Goal: Task Accomplishment & Management: Use online tool/utility

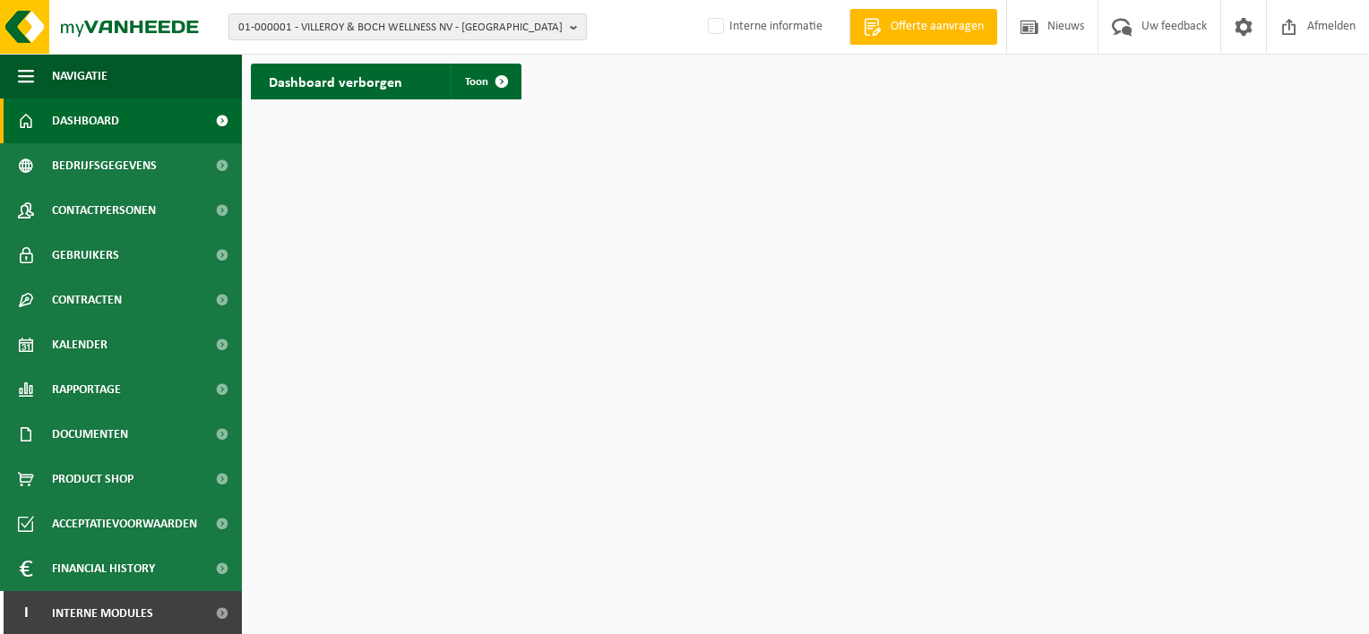
click at [417, 24] on span "01-000001 - VILLEROY & BOCH WELLNESS NV - ROESELARE" at bounding box center [400, 27] width 324 height 27
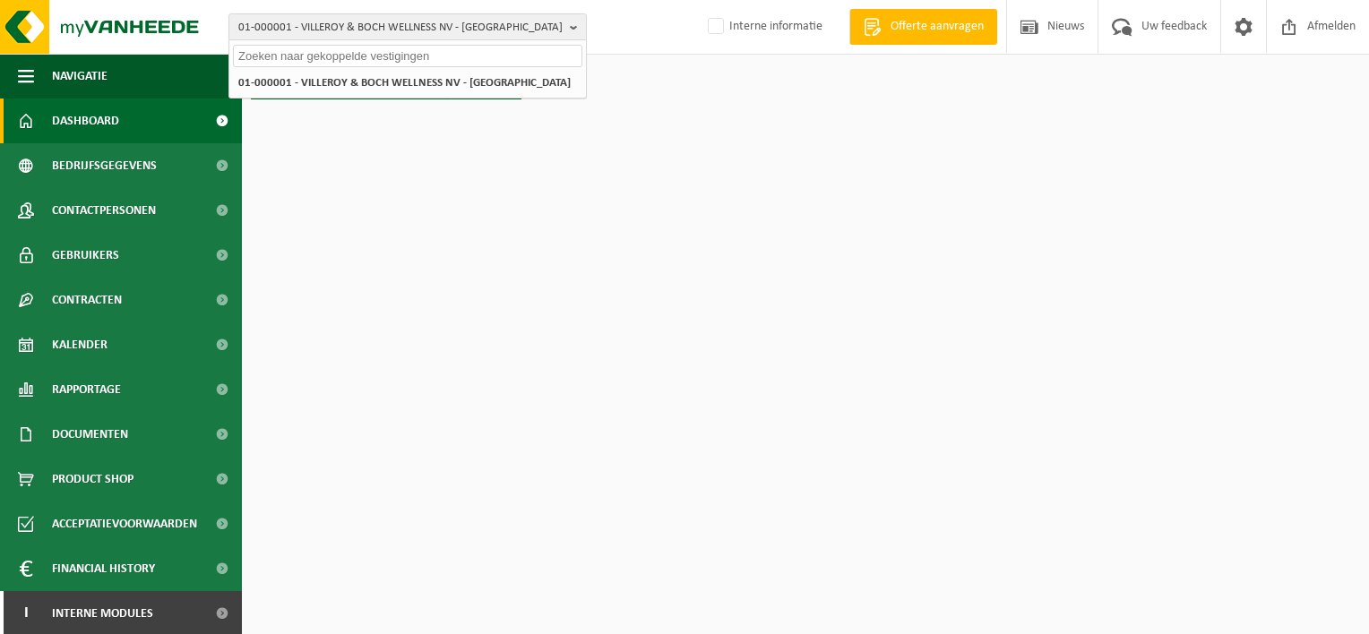
click at [367, 55] on input "text" at bounding box center [407, 56] width 349 height 22
paste input "10-980190"
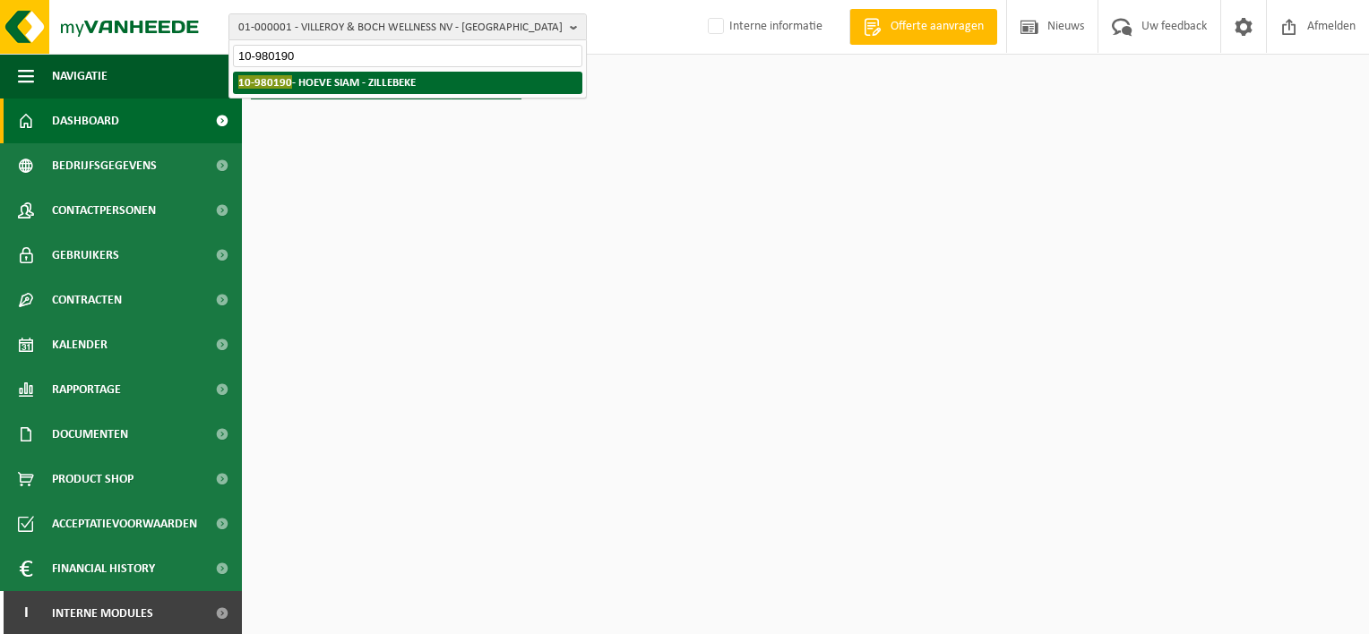
type input "10-980190"
click at [370, 82] on strong "10-980190 - HOEVE SIAM - ZILLEBEKE" at bounding box center [326, 81] width 177 height 13
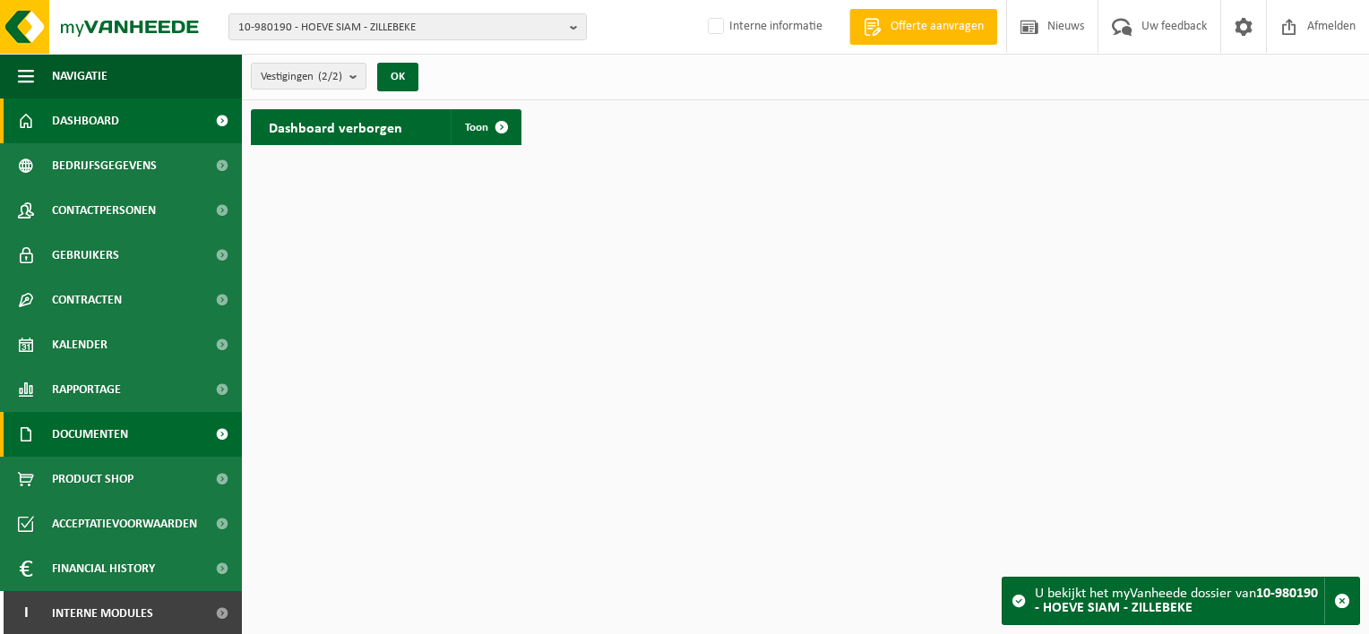
click at [202, 432] on span at bounding box center [222, 434] width 40 height 45
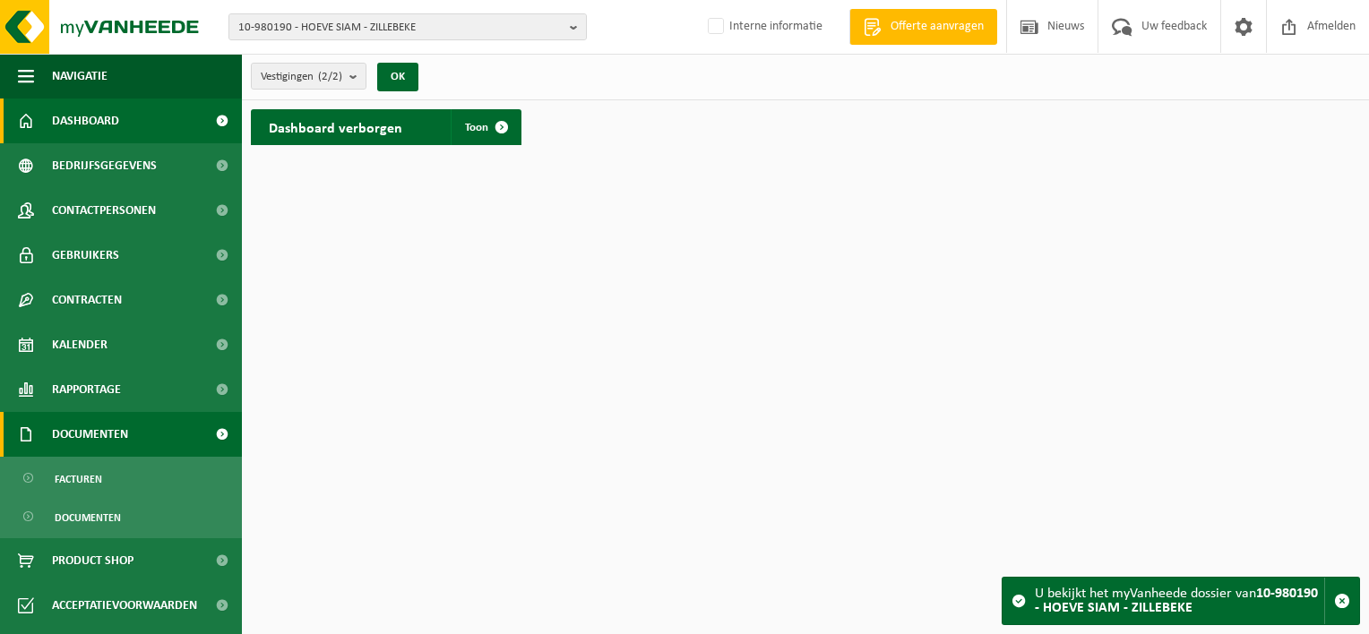
click at [207, 435] on span at bounding box center [222, 434] width 40 height 45
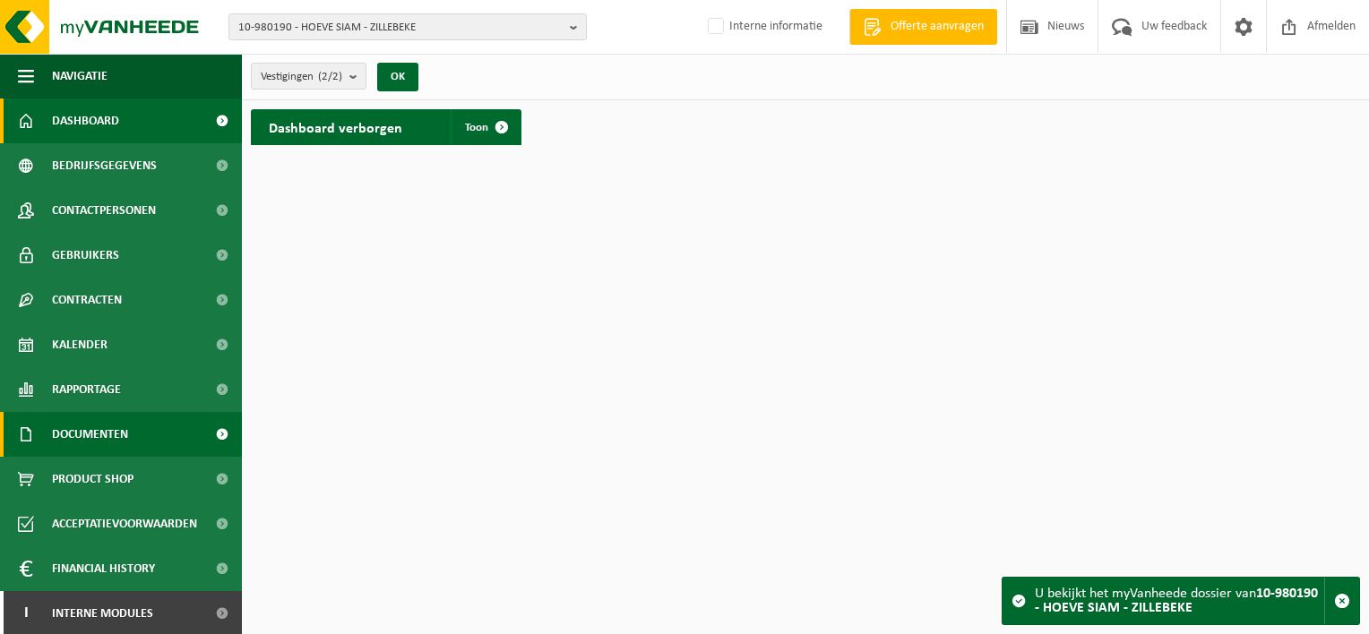
click at [207, 435] on span at bounding box center [222, 434] width 40 height 45
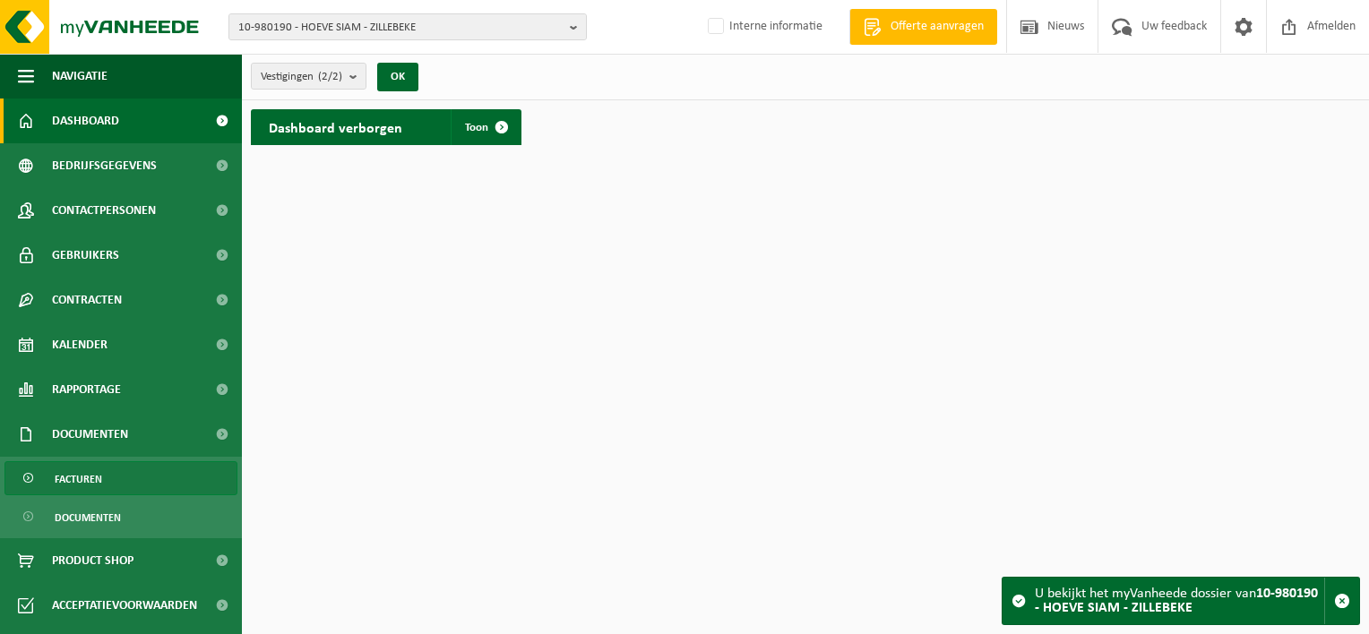
click at [84, 482] on span "Facturen" at bounding box center [78, 479] width 47 height 34
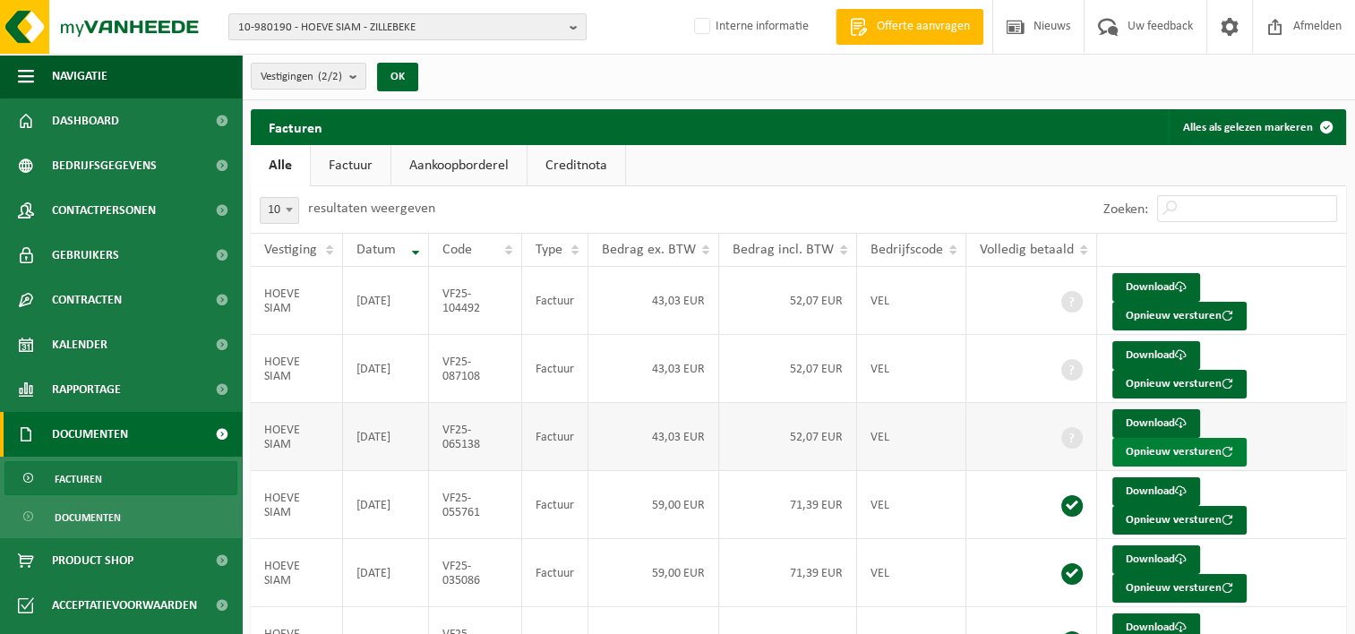
click at [1162, 448] on button "Opnieuw versturen" at bounding box center [1180, 452] width 134 height 29
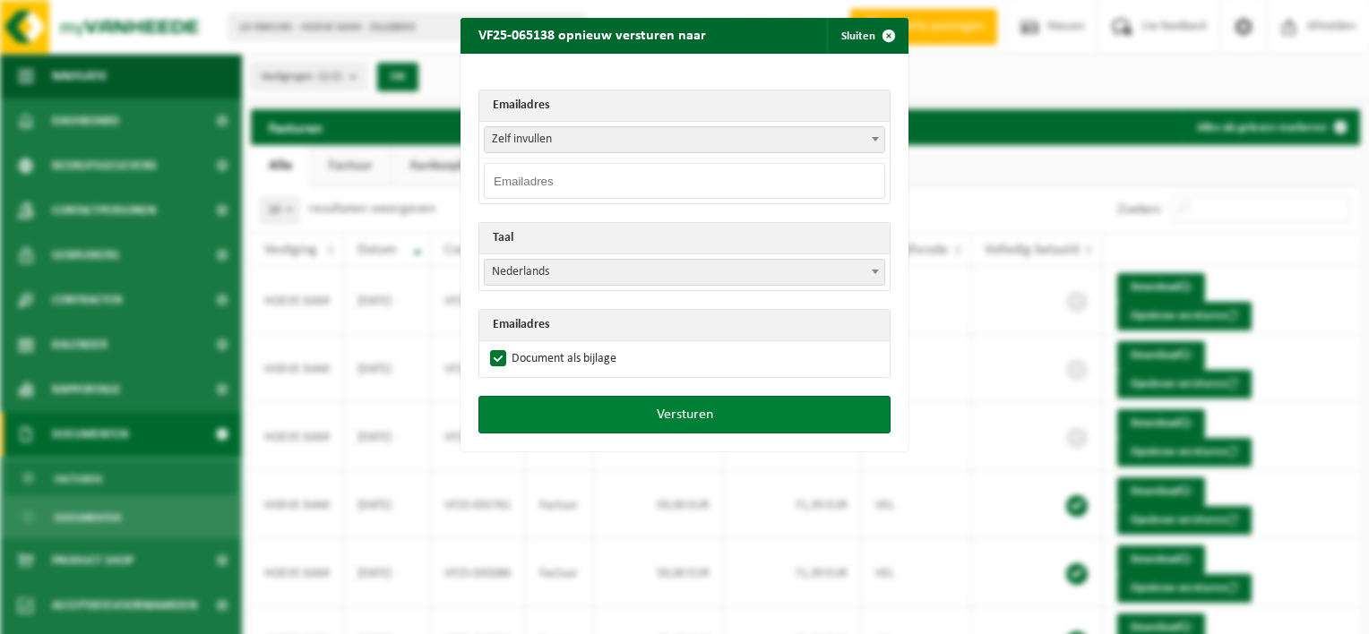
click at [697, 412] on button "Versturen" at bounding box center [684, 415] width 412 height 38
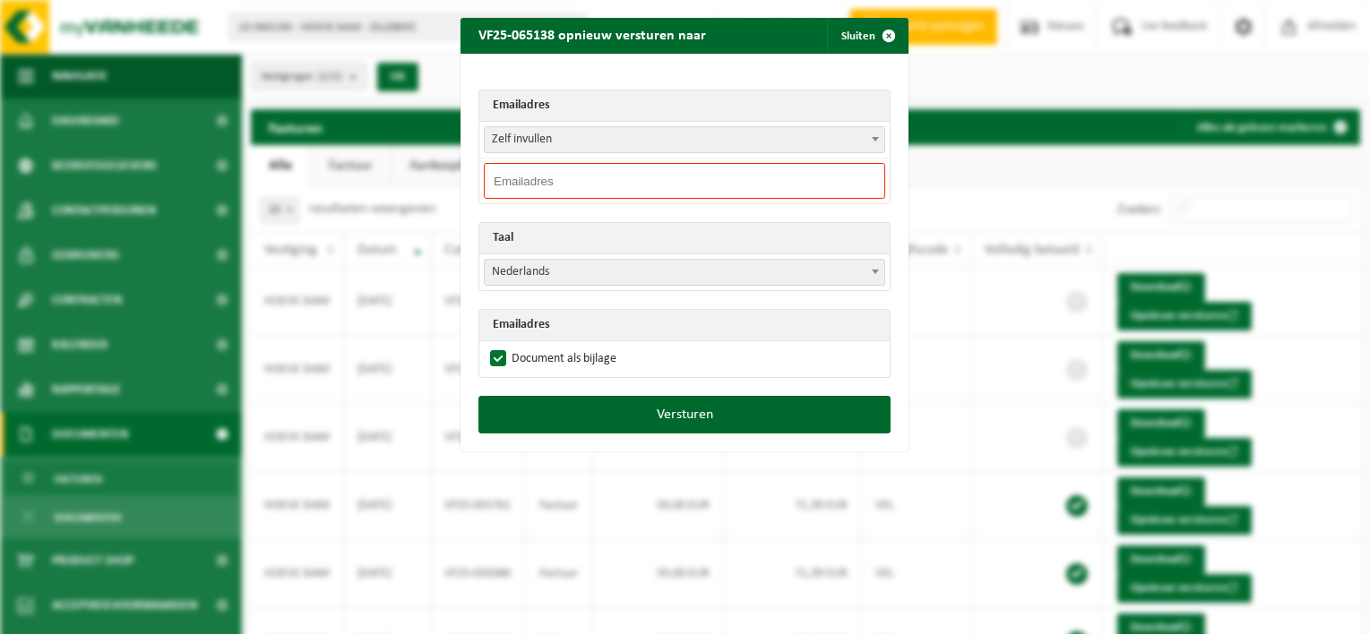
click at [589, 181] on input "email" at bounding box center [684, 181] width 401 height 36
click at [542, 185] on input "email" at bounding box center [684, 181] width 401 height 36
paste input "Contact Bourgeois 21 juillet <contact@bourgeois21juillet.be>"
click at [636, 178] on input "Contact Bourgeois 21 juillet <contact@bourgeois21juillet.be>" at bounding box center [684, 181] width 401 height 36
click at [641, 176] on input "Contact Bourgeois 21 juillet <contact@bourgeois21juillet.be>" at bounding box center [684, 181] width 401 height 36
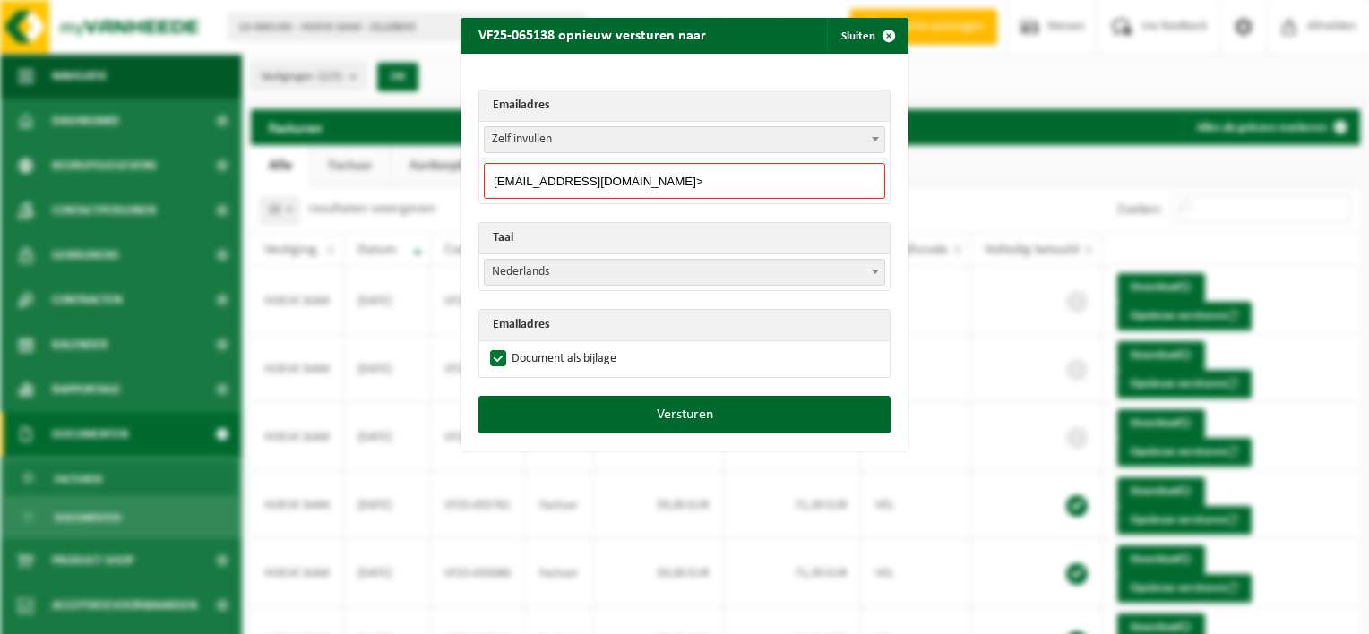
click at [675, 178] on input "contact@bourgeois21juillet.be>" at bounding box center [684, 181] width 401 height 36
type input "contact@bourgeois21juillet.be"
drag, startPoint x: 654, startPoint y: 176, endPoint x: 312, endPoint y: 185, distance: 342.3
click at [307, 186] on div "VF25-065138 opnieuw versturen naar Sluiten Emailadres Zelf invullen hoevesiam@s…" at bounding box center [684, 317] width 1369 height 634
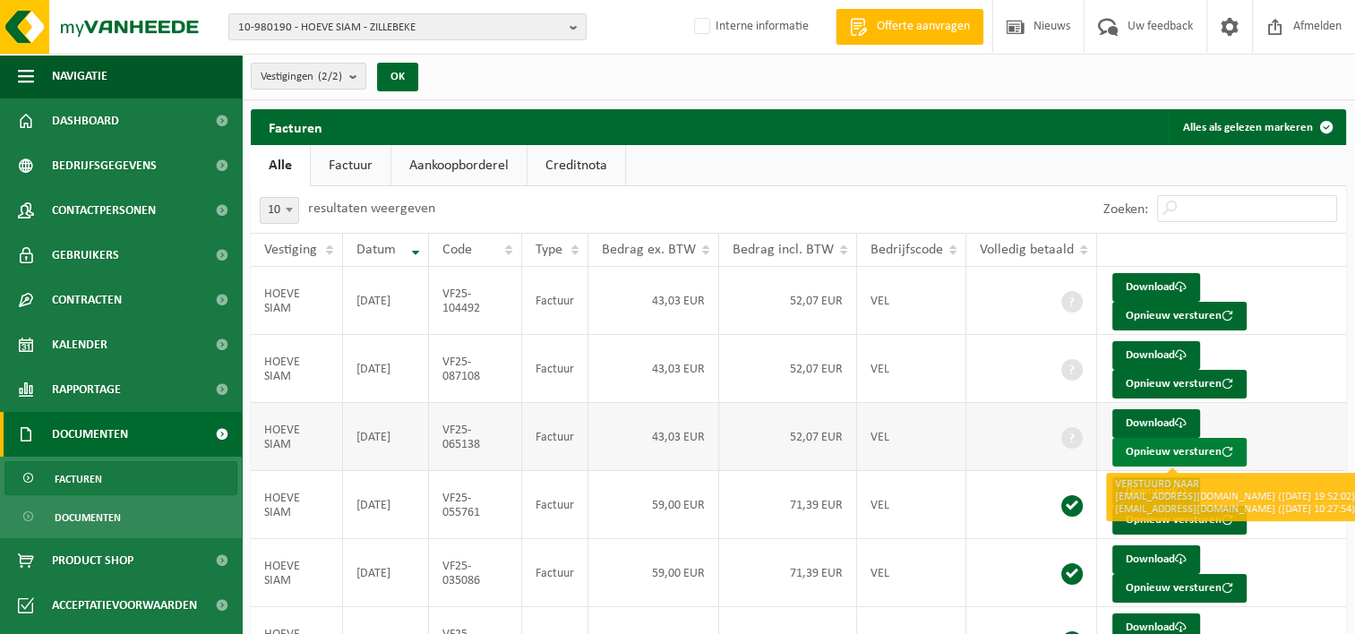
click at [1160, 449] on button "Opnieuw versturen" at bounding box center [1180, 452] width 134 height 29
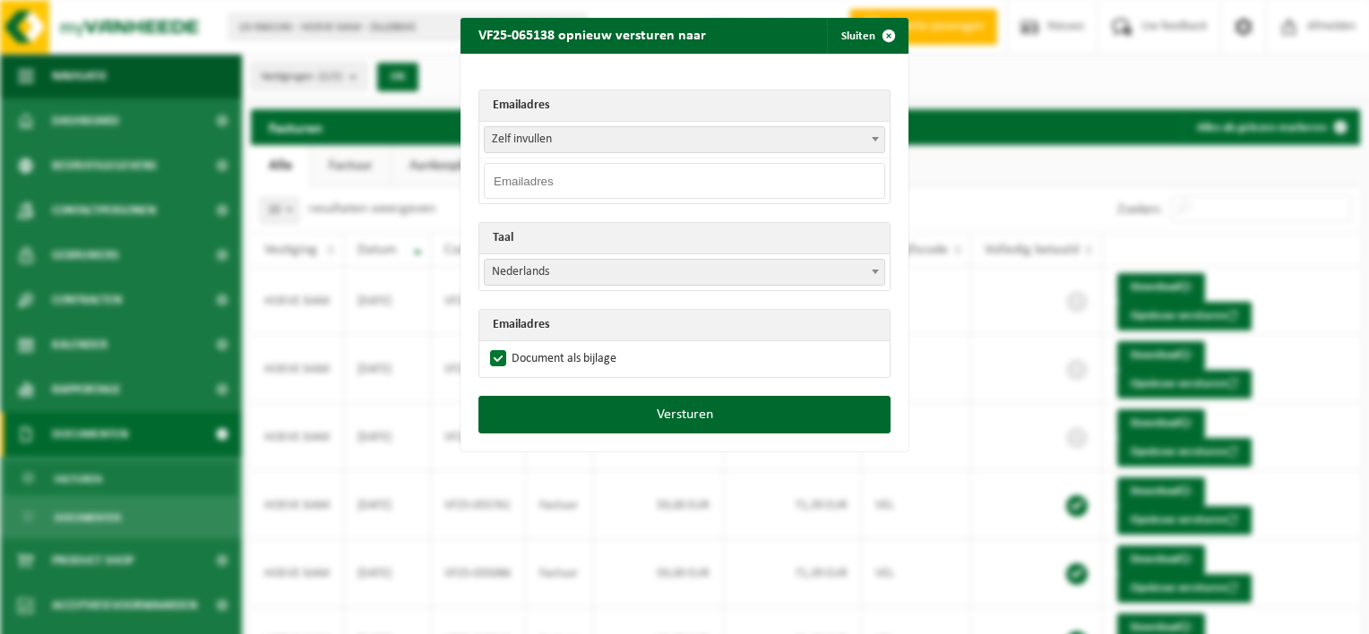
click at [573, 174] on input "email" at bounding box center [684, 181] width 401 height 36
type input "contact@bourgeois21juillet.be"
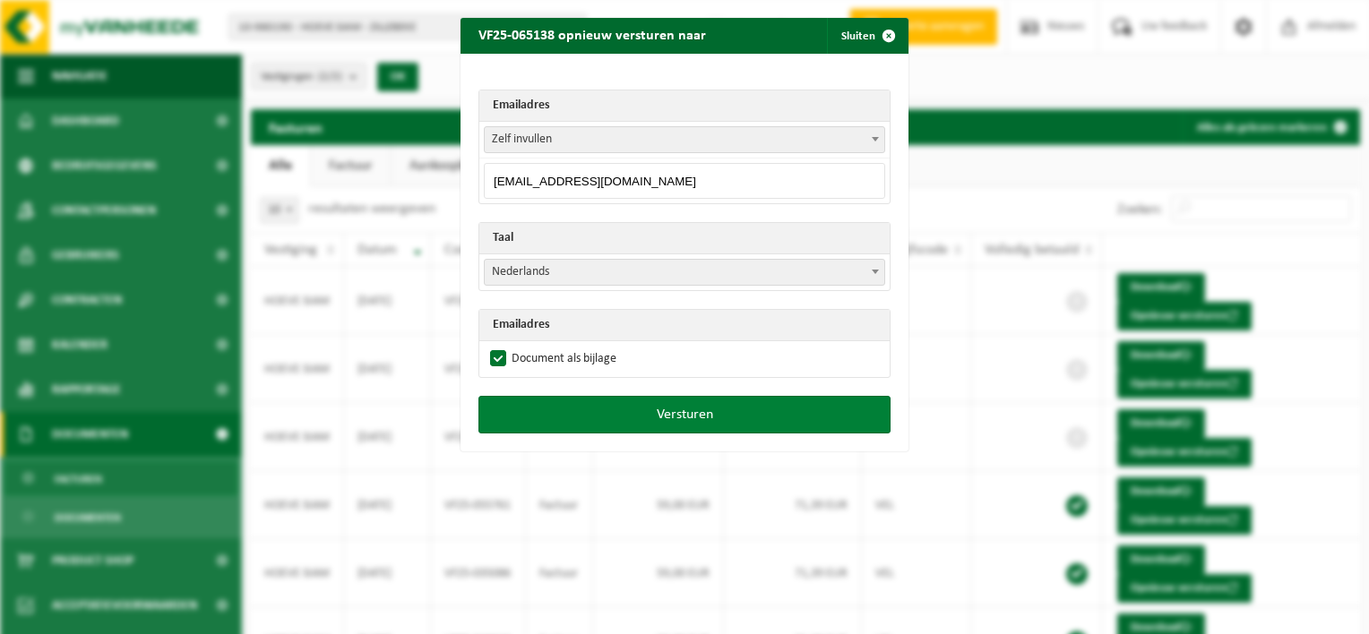
click at [682, 408] on button "Versturen" at bounding box center [684, 415] width 412 height 38
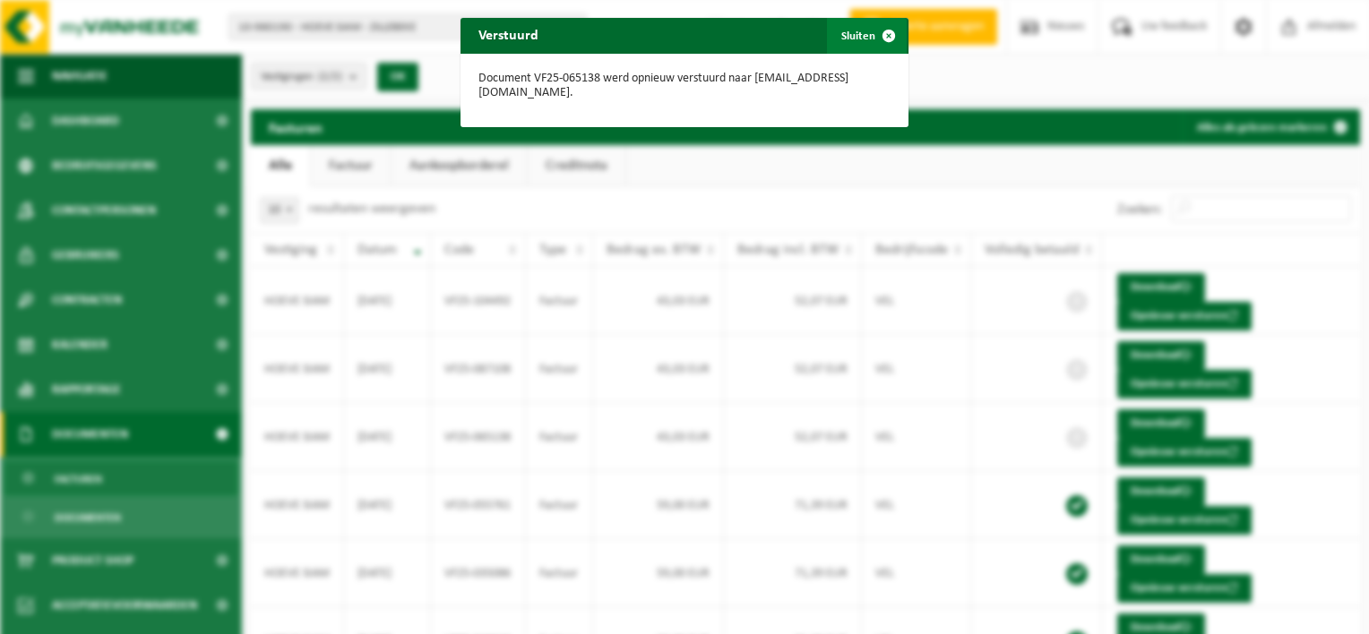
click at [885, 34] on span "button" at bounding box center [889, 36] width 36 height 36
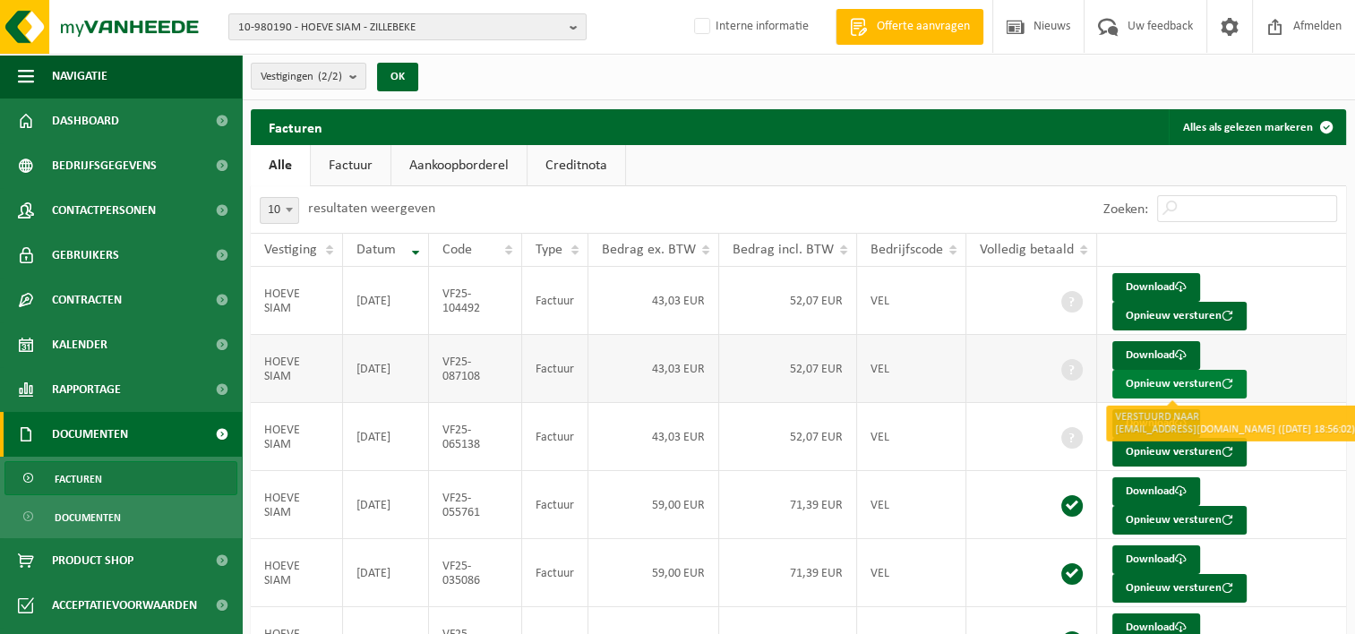
click at [1153, 382] on button "Opnieuw versturen" at bounding box center [1180, 384] width 134 height 29
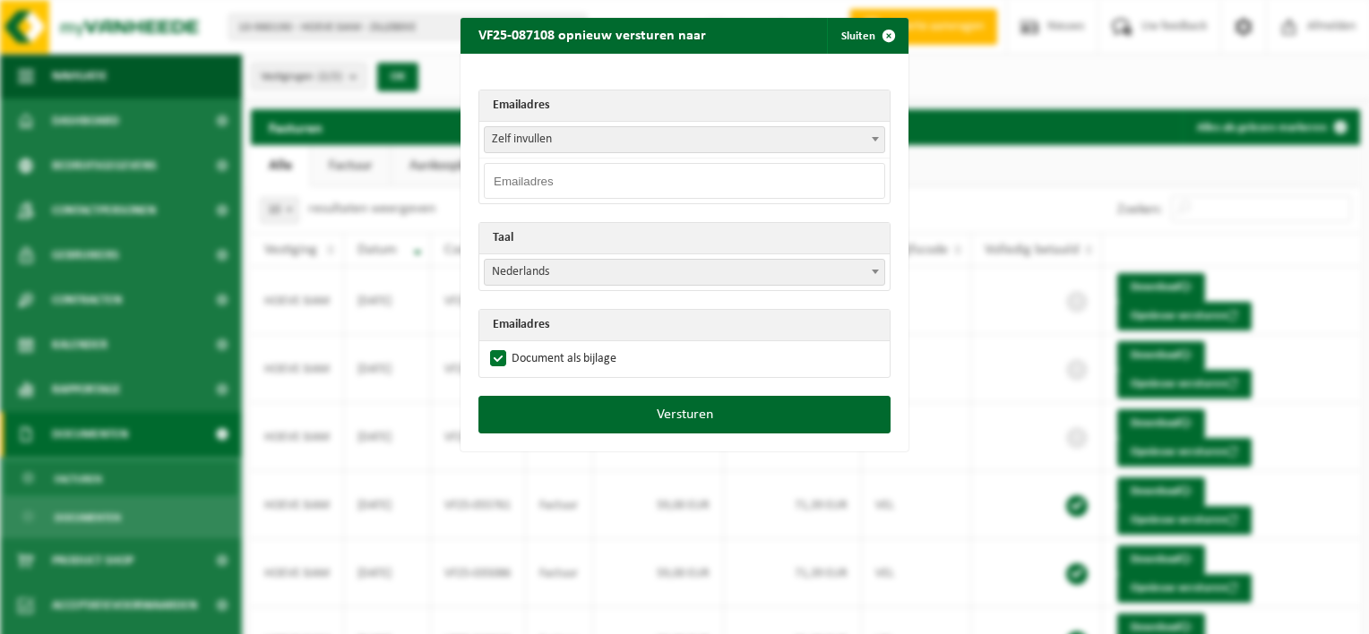
click at [582, 177] on input "email" at bounding box center [684, 181] width 401 height 36
type input "contact@bourgeois21juillet.be"
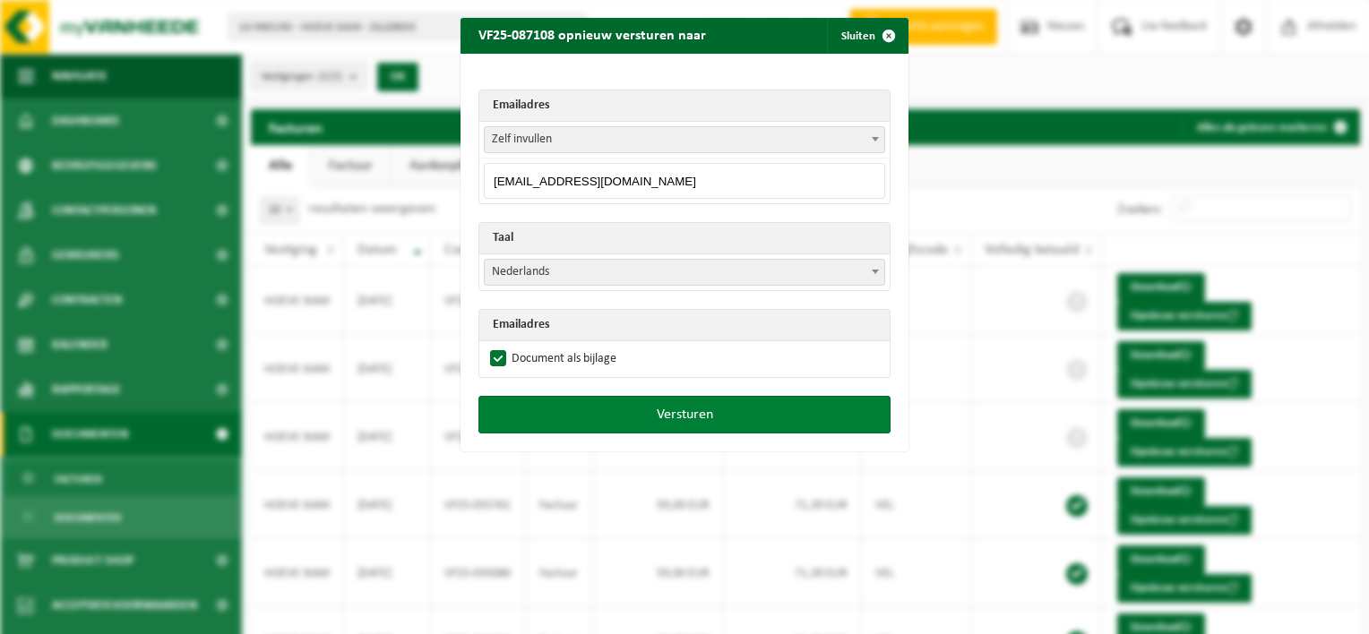
click at [669, 411] on button "Versturen" at bounding box center [684, 415] width 412 height 38
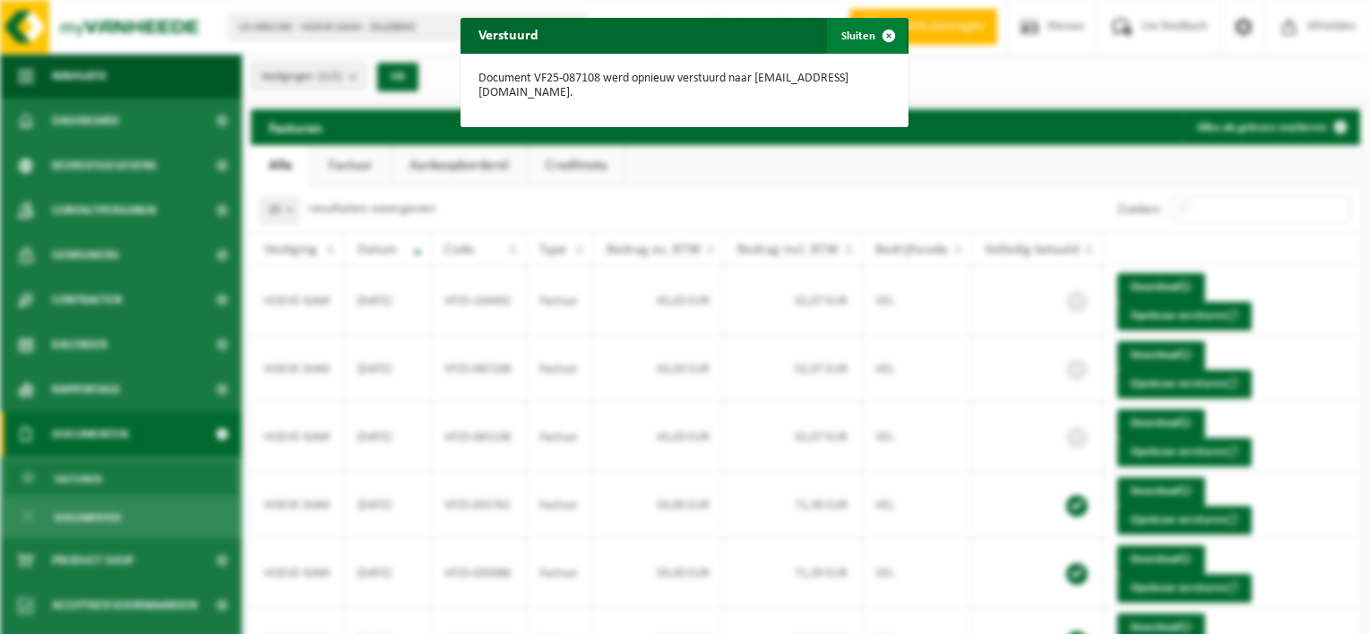
click at [879, 34] on span "button" at bounding box center [889, 36] width 36 height 36
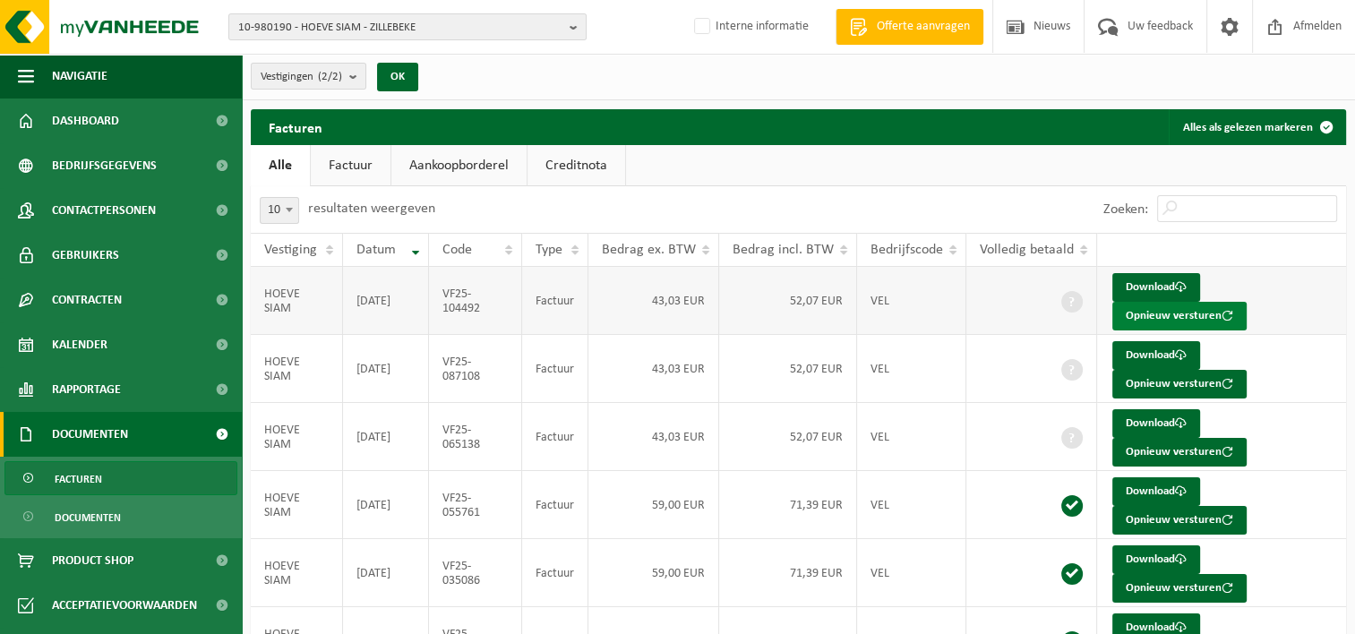
click at [1156, 311] on button "Opnieuw versturen" at bounding box center [1180, 316] width 134 height 29
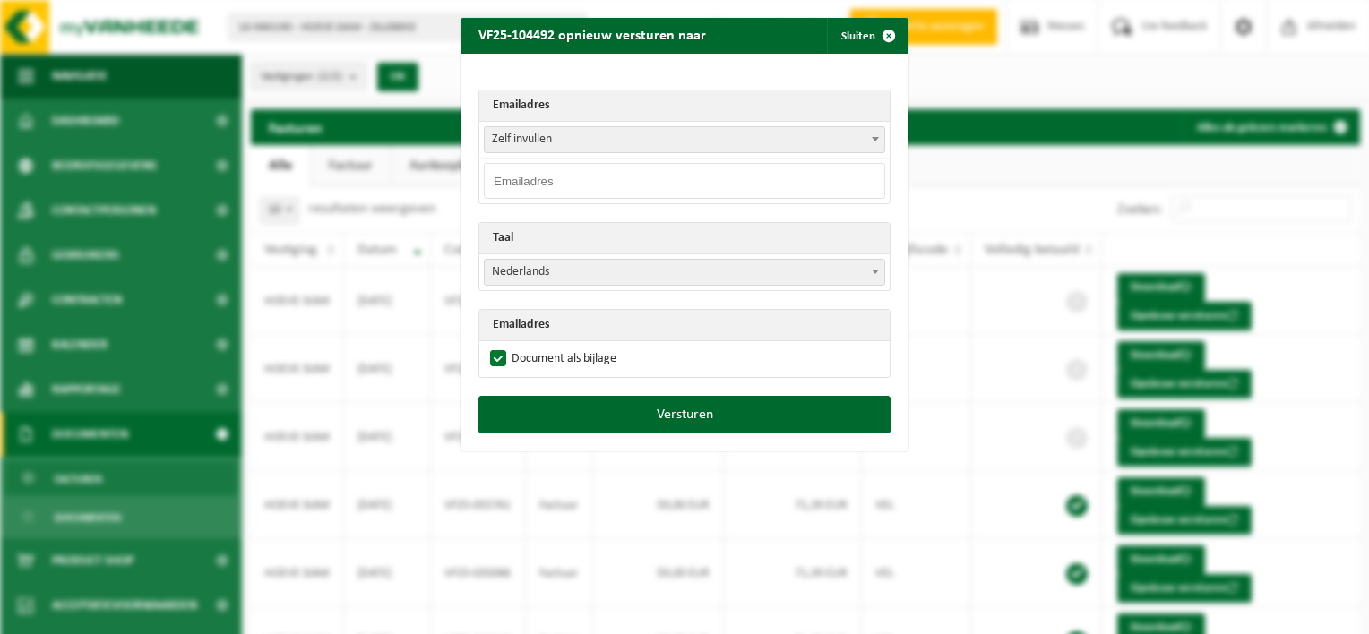
click at [580, 177] on input "email" at bounding box center [684, 181] width 401 height 36
type input "contact@bourgeois21juillet.be"
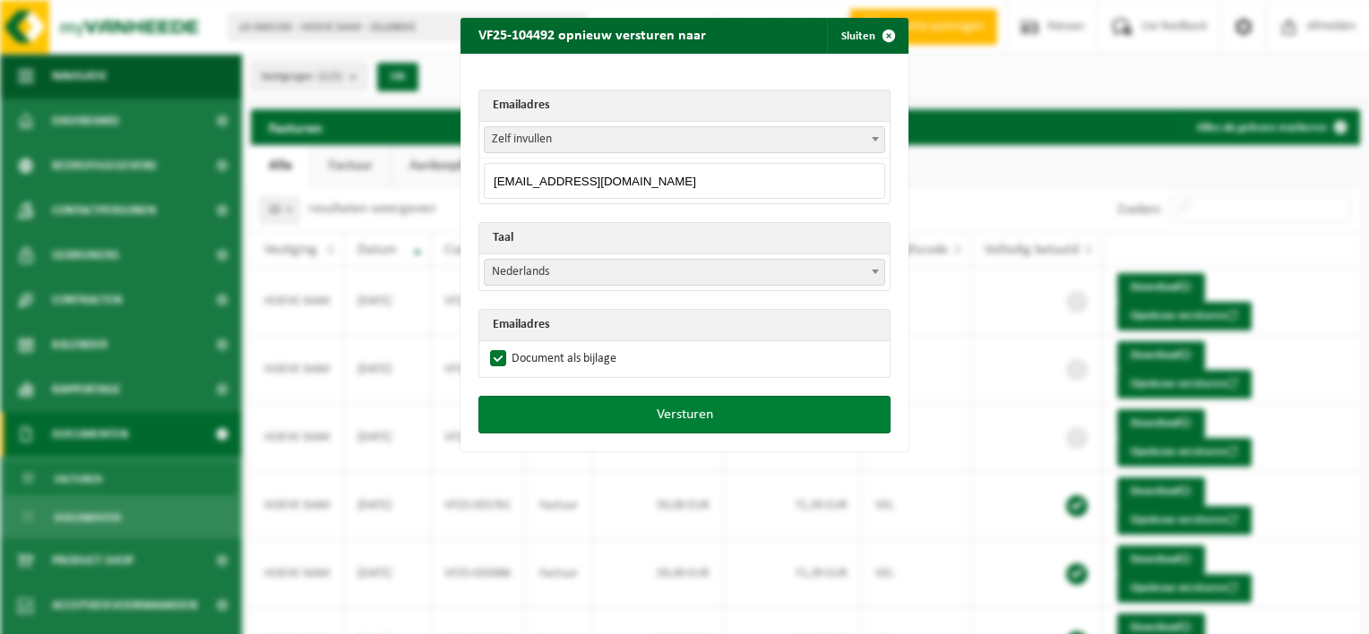
click at [722, 407] on button "Versturen" at bounding box center [684, 415] width 412 height 38
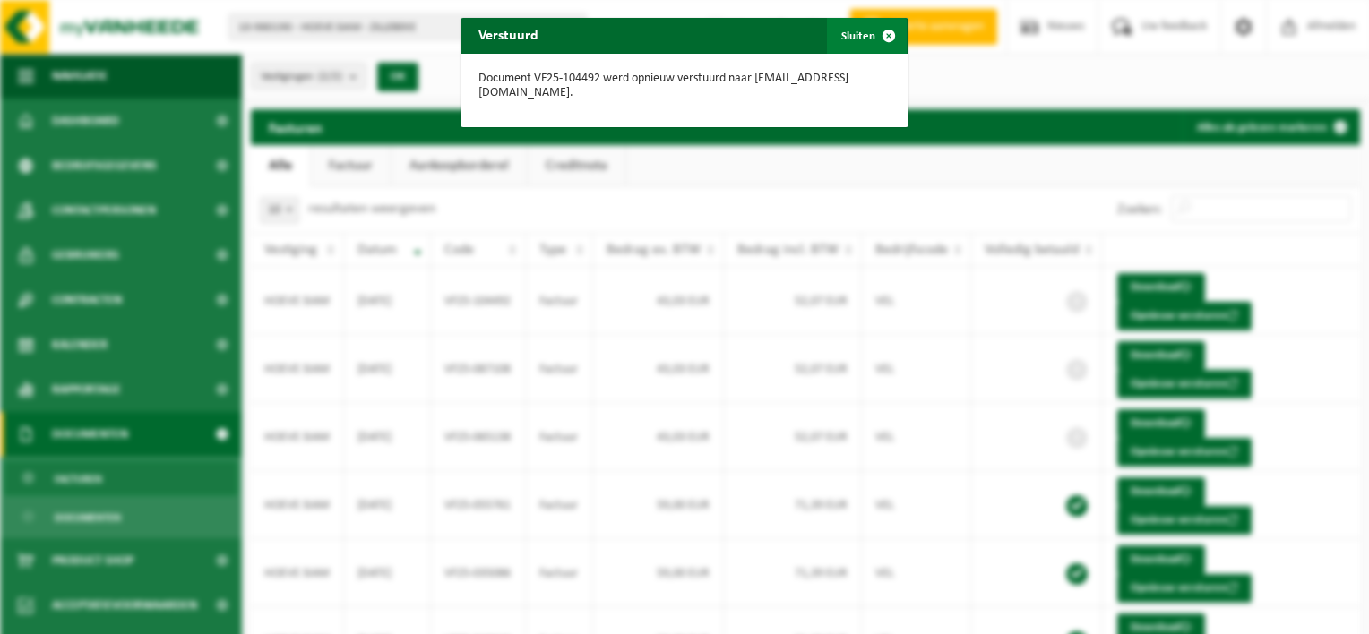
click at [881, 36] on span "button" at bounding box center [889, 36] width 36 height 36
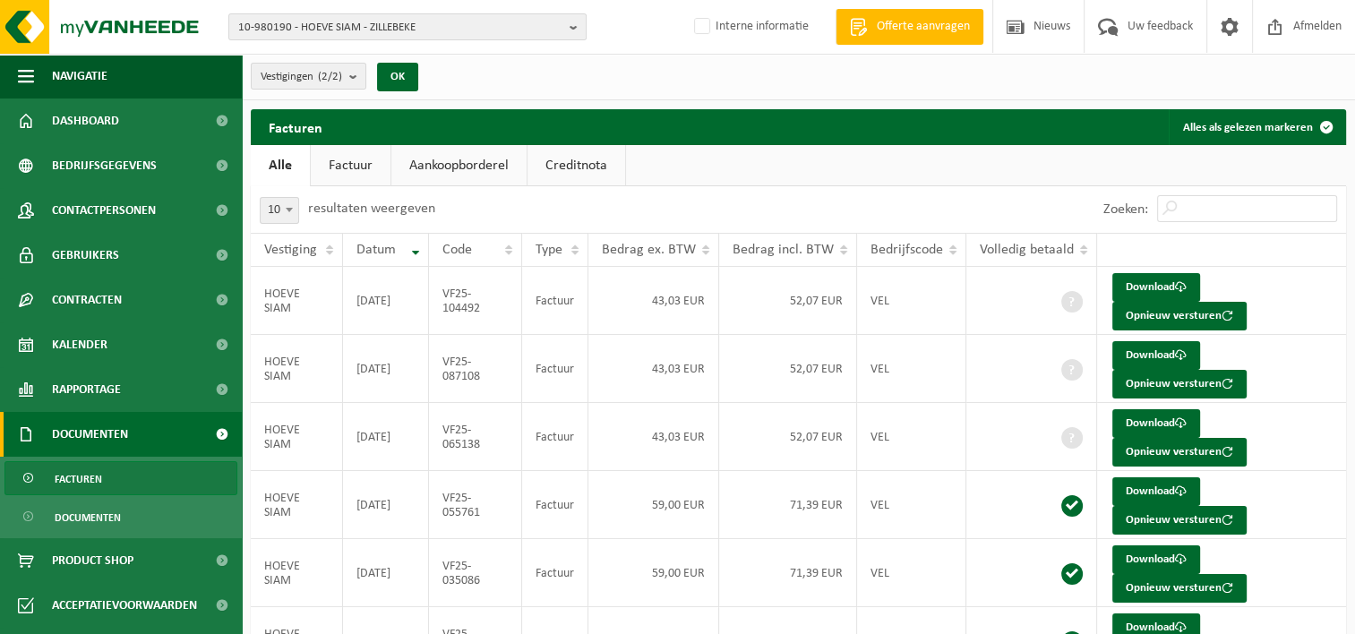
click at [355, 163] on link "Factuur" at bounding box center [351, 165] width 80 height 41
click at [279, 162] on link "Alle" at bounding box center [280, 165] width 58 height 41
